Goal: Find specific page/section: Find specific page/section

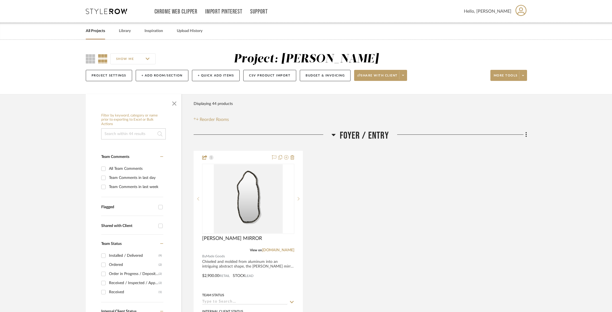
click at [99, 29] on link "All Projects" at bounding box center [95, 30] width 19 height 7
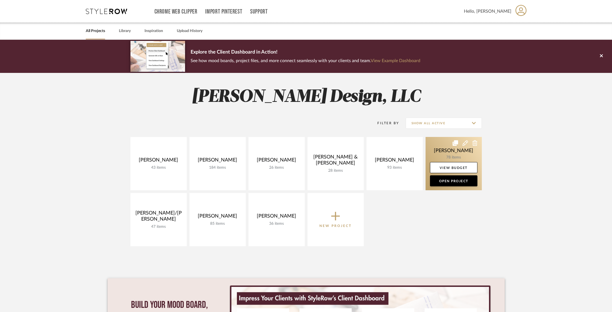
click at [440, 152] on link at bounding box center [454, 163] width 56 height 53
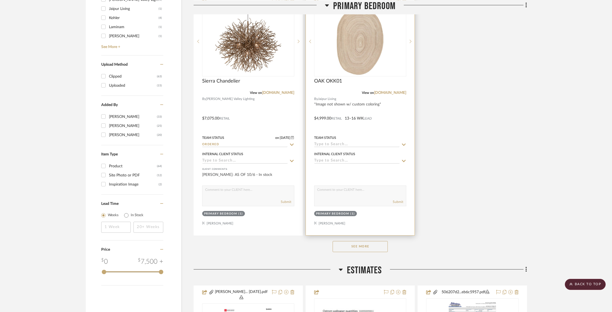
scroll to position [657, 0]
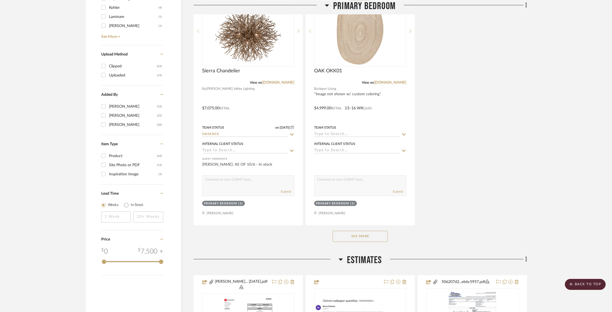
click at [357, 234] on button "See More" at bounding box center [360, 236] width 55 height 11
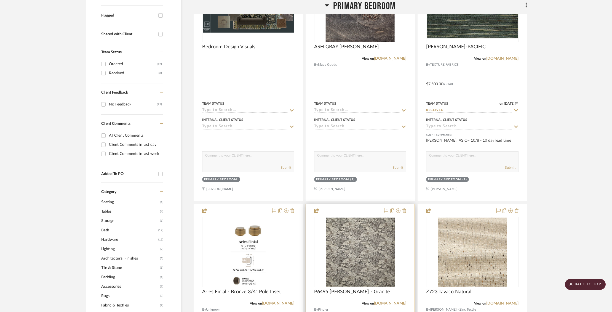
scroll to position [193, 0]
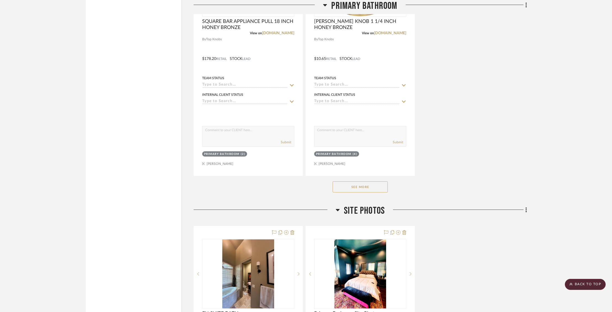
click at [377, 184] on div "See More" at bounding box center [361, 187] width 334 height 22
click at [379, 182] on button "See More" at bounding box center [360, 187] width 55 height 11
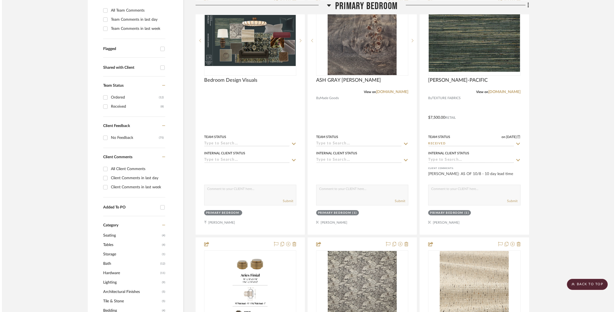
scroll to position [0, 0]
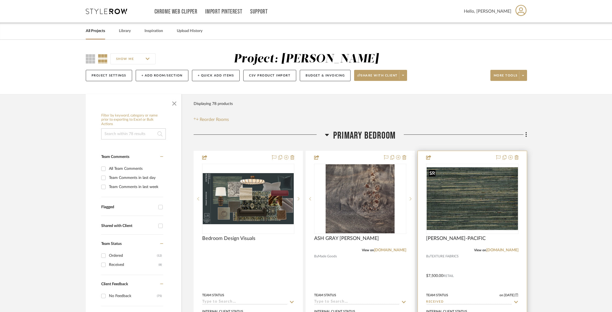
click at [498, 192] on img "0" at bounding box center [472, 198] width 91 height 63
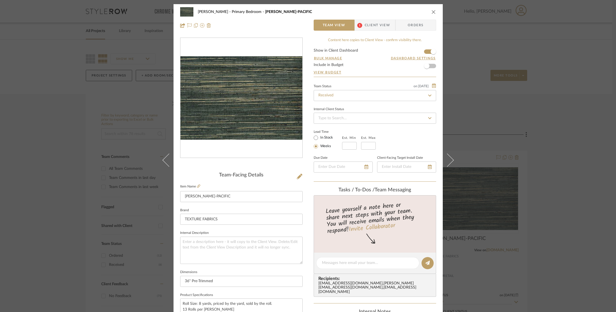
click at [376, 24] on span "Client View" at bounding box center [377, 25] width 25 height 11
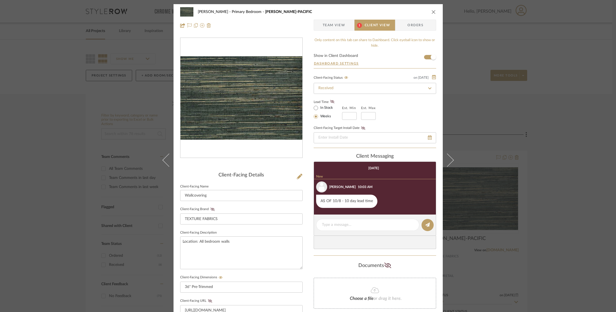
click at [433, 12] on icon "close" at bounding box center [434, 12] width 4 height 4
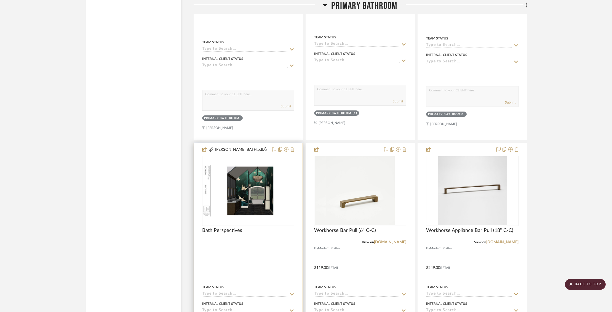
scroll to position [4523, 0]
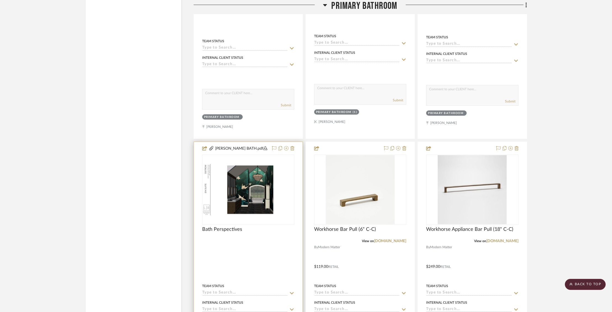
click at [258, 182] on div at bounding box center [248, 190] width 92 height 70
click at [258, 182] on img "0" at bounding box center [248, 189] width 91 height 51
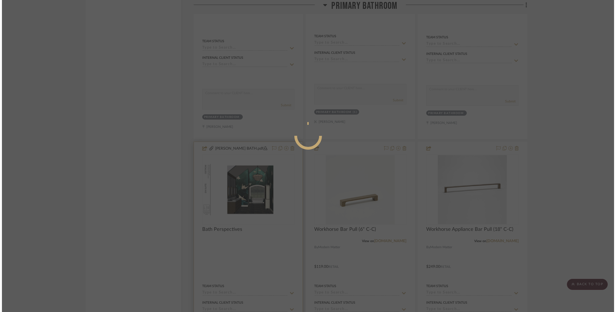
scroll to position [0, 0]
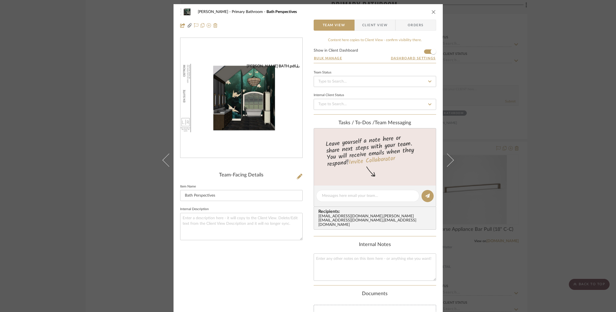
click at [239, 78] on img "0" at bounding box center [241, 98] width 122 height 69
click at [434, 13] on button "close" at bounding box center [433, 11] width 5 height 5
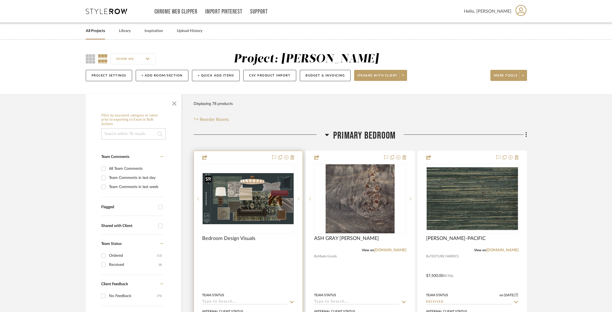
click at [267, 195] on img "0" at bounding box center [248, 198] width 91 height 51
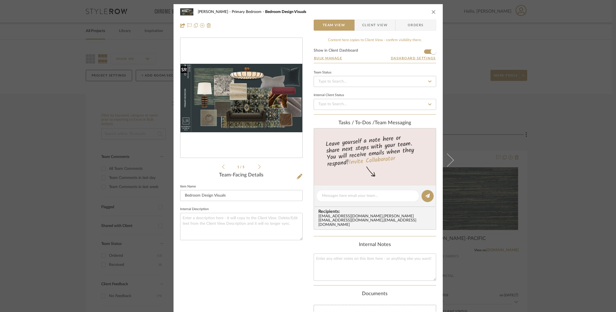
click at [248, 101] on img "0" at bounding box center [241, 98] width 122 height 68
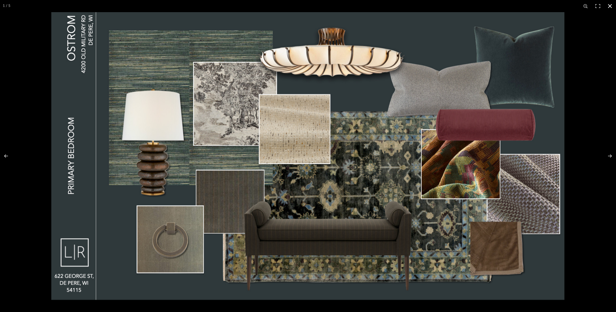
click at [609, 7] on button at bounding box center [610, 6] width 12 height 12
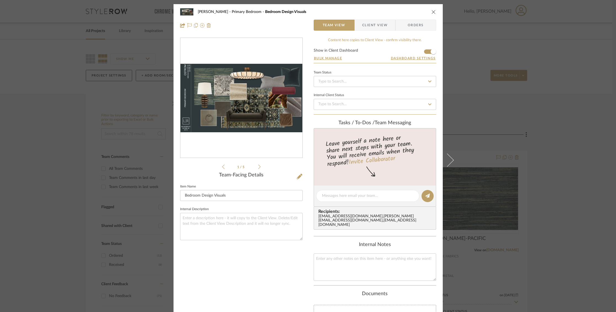
click at [429, 8] on div "[PERSON_NAME] Primary Bedroom Bedroom Design Visuals Team View Client View Orde…" at bounding box center [308, 18] width 269 height 29
click at [431, 10] on button "close" at bounding box center [433, 11] width 5 height 5
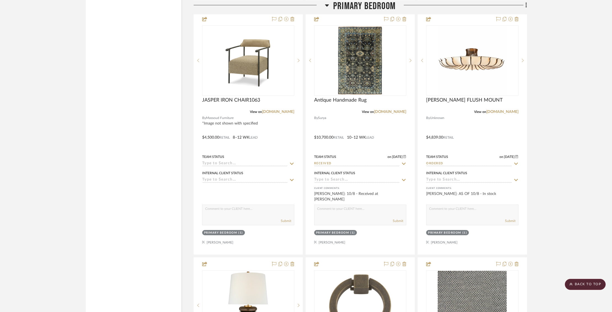
scroll to position [1364, 0]
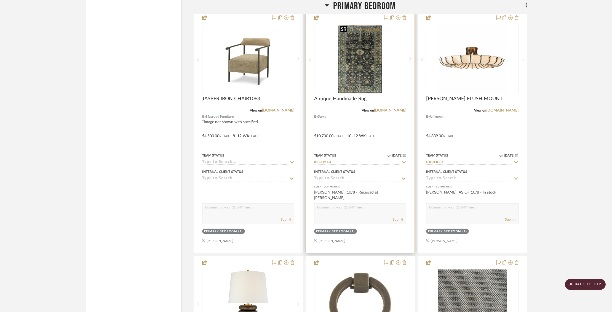
click at [366, 69] on img "0" at bounding box center [360, 59] width 44 height 69
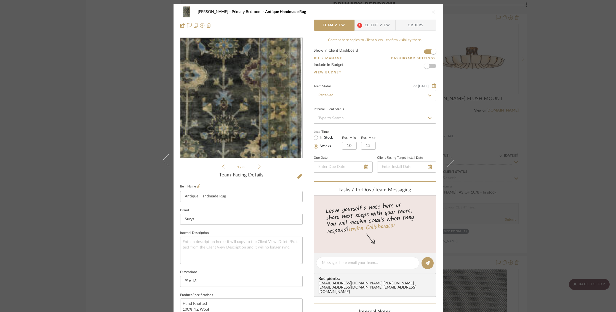
click at [262, 94] on img "0" at bounding box center [241, 98] width 77 height 120
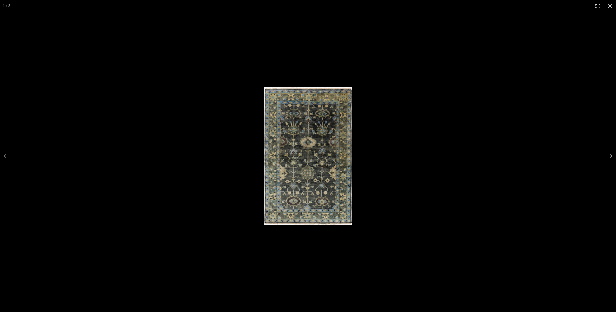
click at [608, 156] on button at bounding box center [606, 156] width 19 height 28
